Goal: Task Accomplishment & Management: Manage account settings

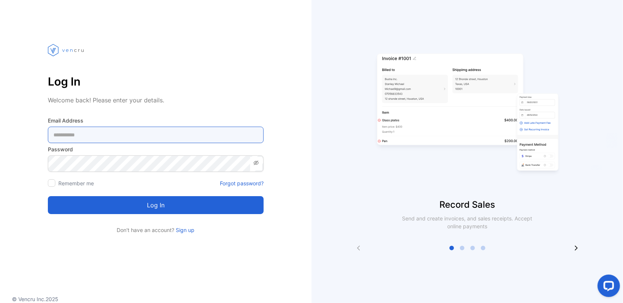
type Address-inputemail "**********"
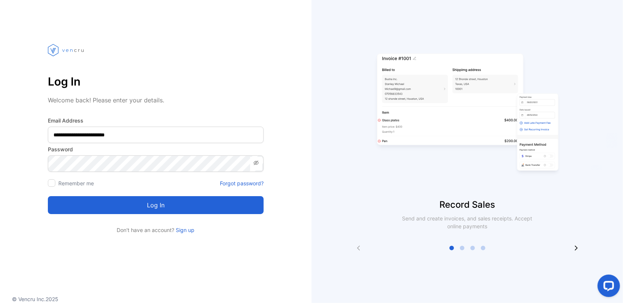
click at [134, 210] on button "Log in" at bounding box center [156, 205] width 216 height 18
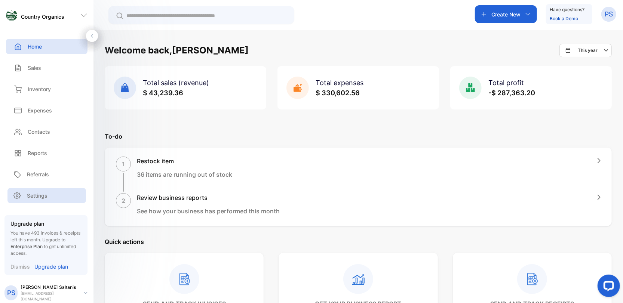
click at [35, 199] on p "Settings" at bounding box center [37, 196] width 21 height 8
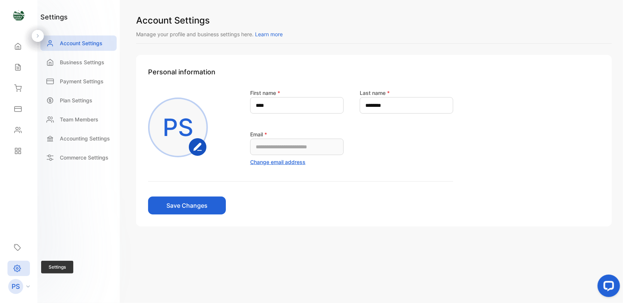
click at [18, 267] on icon at bounding box center [16, 269] width 7 height 8
click at [27, 288] on div "PS" at bounding box center [20, 286] width 33 height 15
click at [19, 271] on icon at bounding box center [16, 269] width 7 height 8
click at [205, 150] on rect "button" at bounding box center [198, 147] width 16 height 16
click at [97, 82] on p "Payment Settings" at bounding box center [82, 81] width 44 height 8
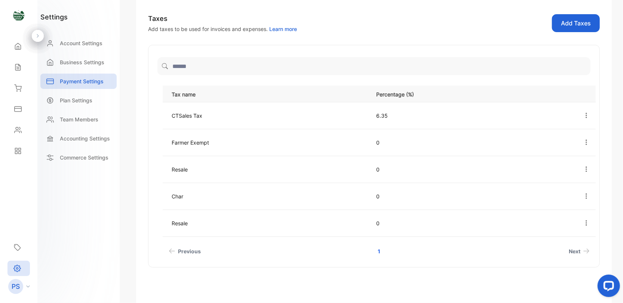
scroll to position [198, 0]
click at [73, 99] on p "Plan Settings" at bounding box center [76, 100] width 33 height 8
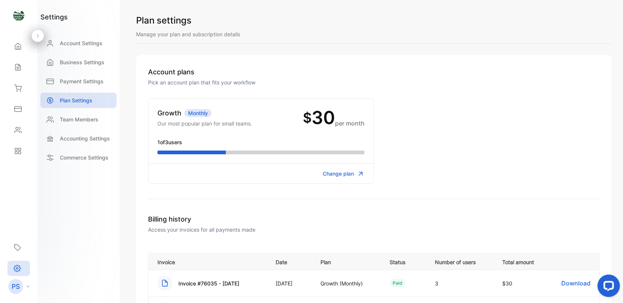
click at [198, 113] on p "Monthly" at bounding box center [197, 113] width 27 height 8
click at [102, 141] on p "Accounting Settings" at bounding box center [85, 139] width 50 height 8
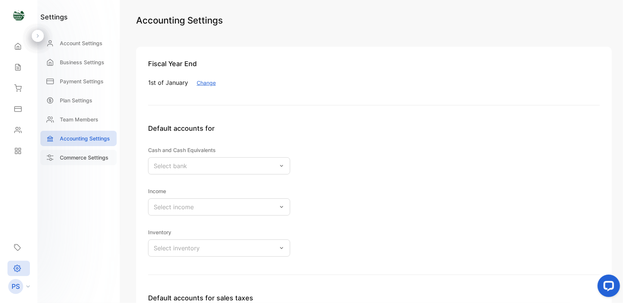
click at [96, 160] on p "Commerce Settings" at bounding box center [84, 158] width 49 height 8
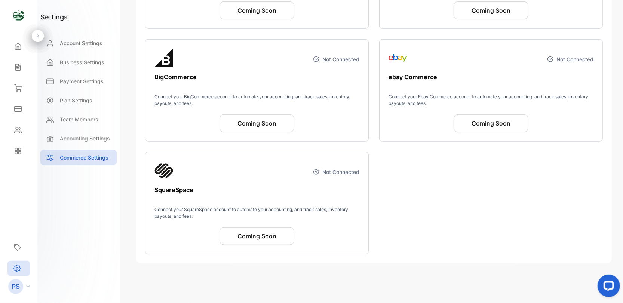
scroll to position [301, 0]
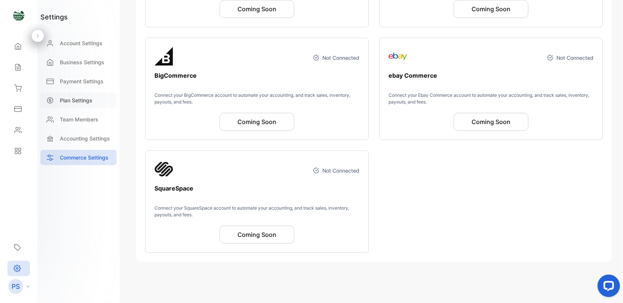
click at [83, 102] on p "Plan Settings" at bounding box center [76, 100] width 33 height 8
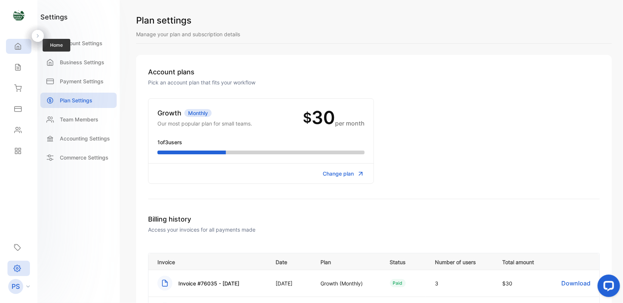
click at [21, 52] on div "Home" at bounding box center [18, 46] width 25 height 15
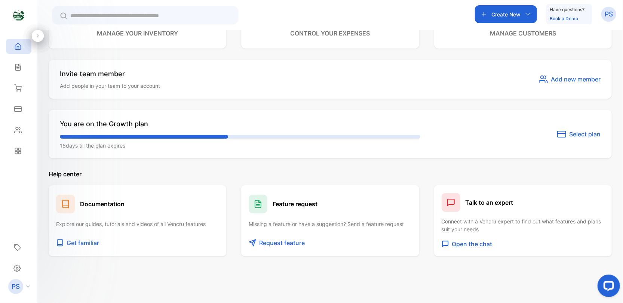
scroll to position [362, 0]
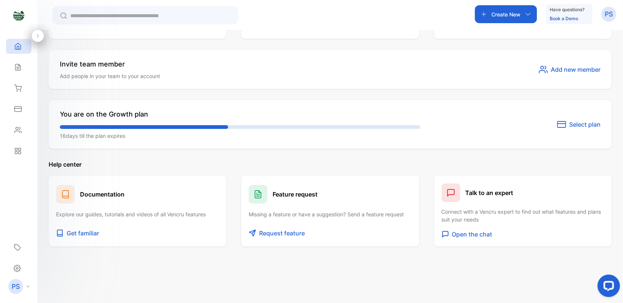
click at [579, 123] on span "Select plan" at bounding box center [584, 124] width 31 height 9
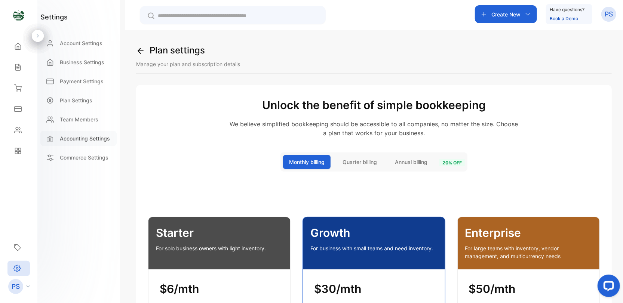
click at [73, 139] on p "Accounting Settings" at bounding box center [85, 139] width 50 height 8
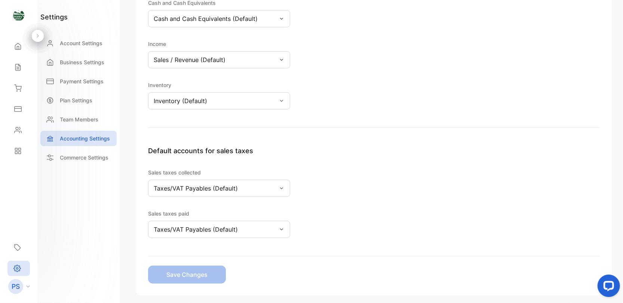
scroll to position [180, 0]
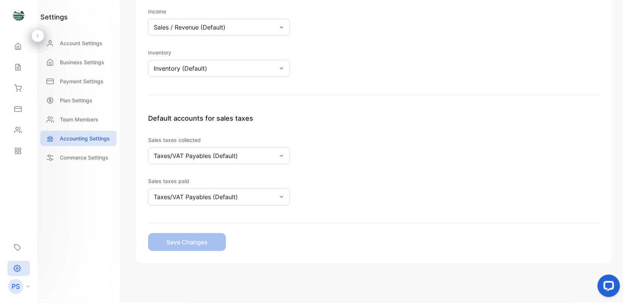
click at [27, 286] on icon at bounding box center [28, 287] width 4 height 2
click at [24, 270] on div "Settings" at bounding box center [18, 268] width 22 height 15
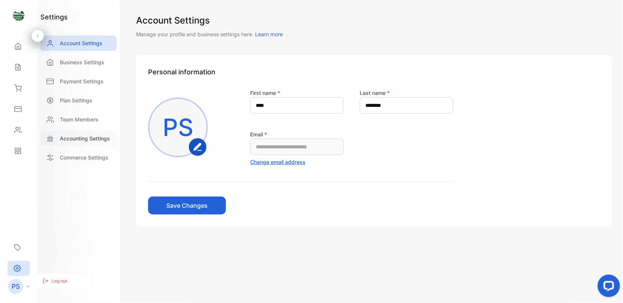
click at [77, 135] on p "Accounting Settings" at bounding box center [85, 139] width 50 height 8
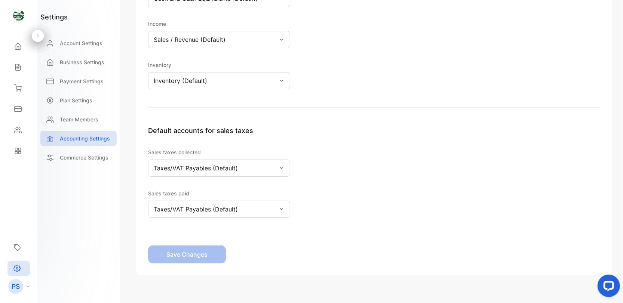
scroll to position [180, 0]
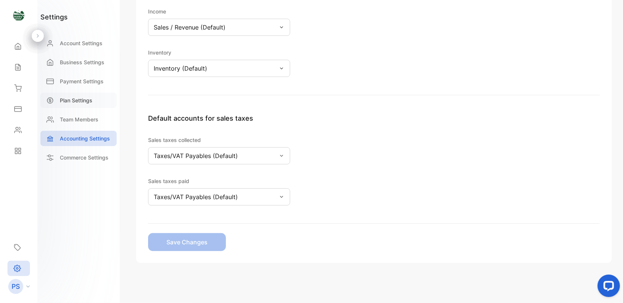
click at [77, 102] on p "Plan Settings" at bounding box center [76, 100] width 33 height 8
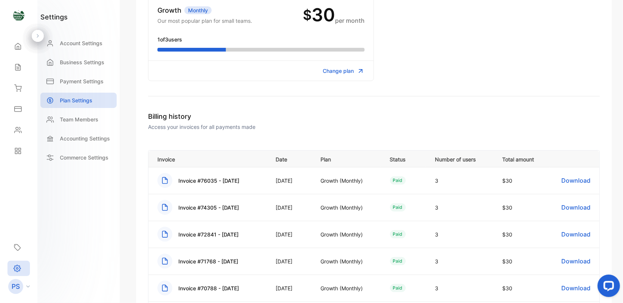
scroll to position [86, 0]
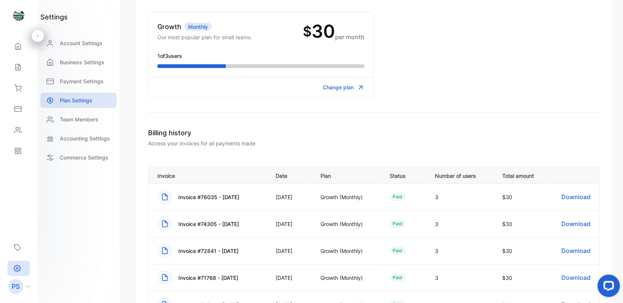
click at [328, 86] on span "Change plan" at bounding box center [338, 87] width 31 height 8
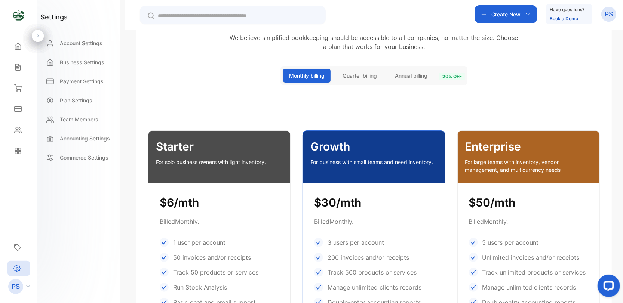
click at [302, 77] on span "Monthly billing" at bounding box center [307, 76] width 36 height 8
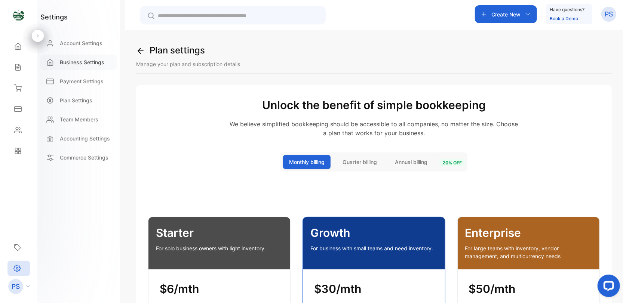
click at [81, 65] on p "Business Settings" at bounding box center [82, 62] width 45 height 8
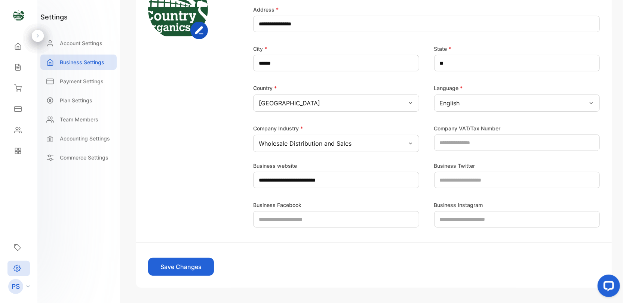
scroll to position [175, 0]
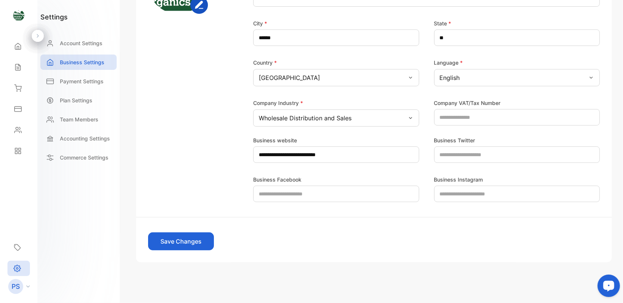
click at [608, 292] on icon "Open LiveChat chat widget" at bounding box center [608, 285] width 13 height 13
click at [83, 102] on p "Plan Settings" at bounding box center [76, 100] width 33 height 8
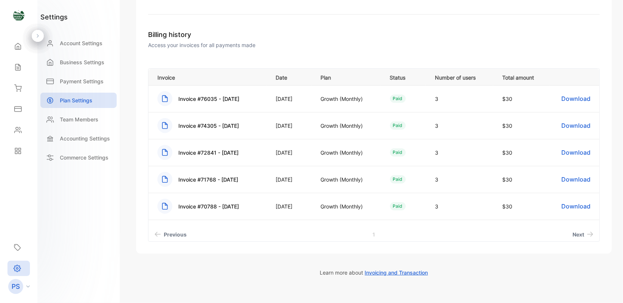
scroll to position [199, 0]
